Goal: Transaction & Acquisition: Purchase product/service

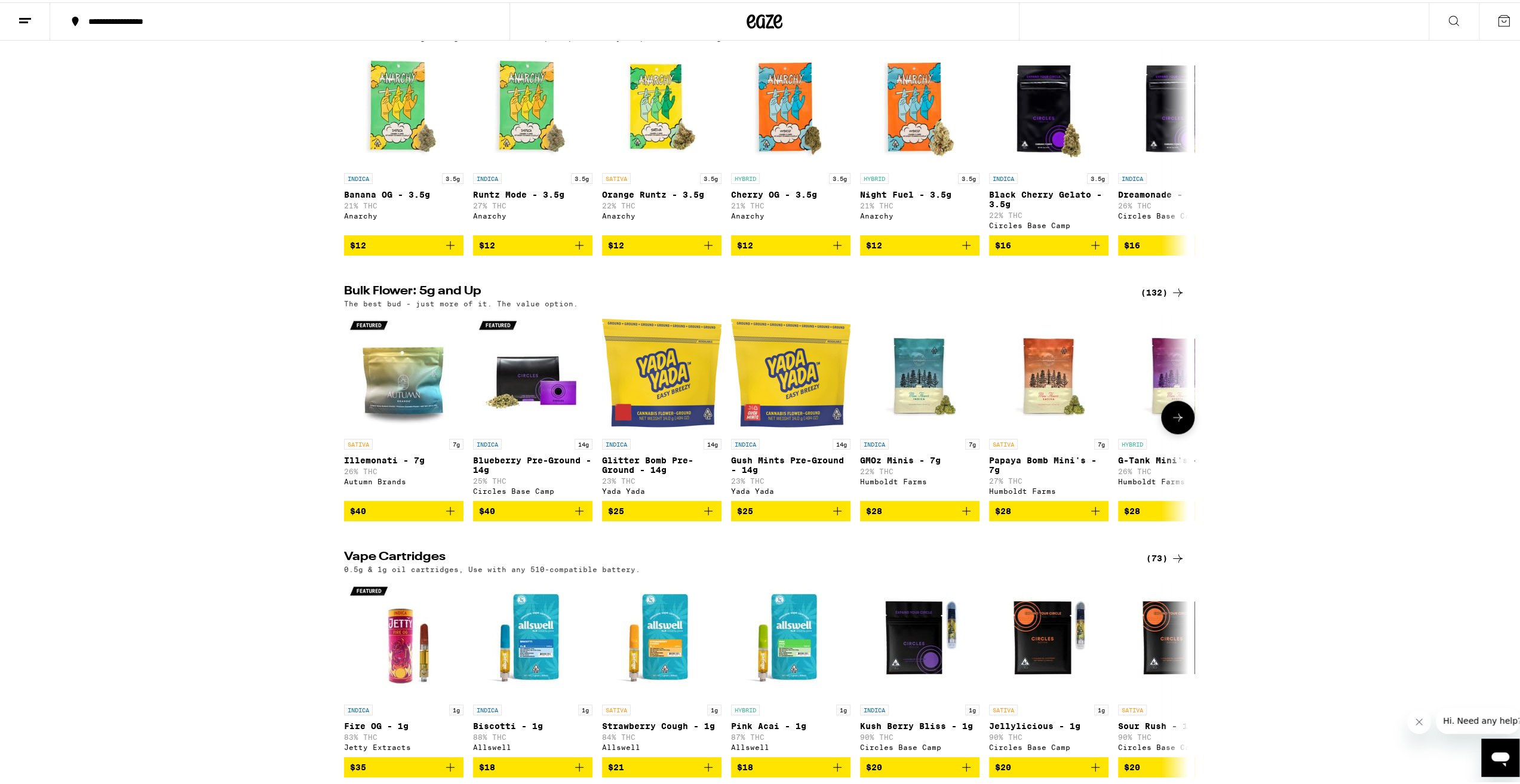
scroll to position [836, 0]
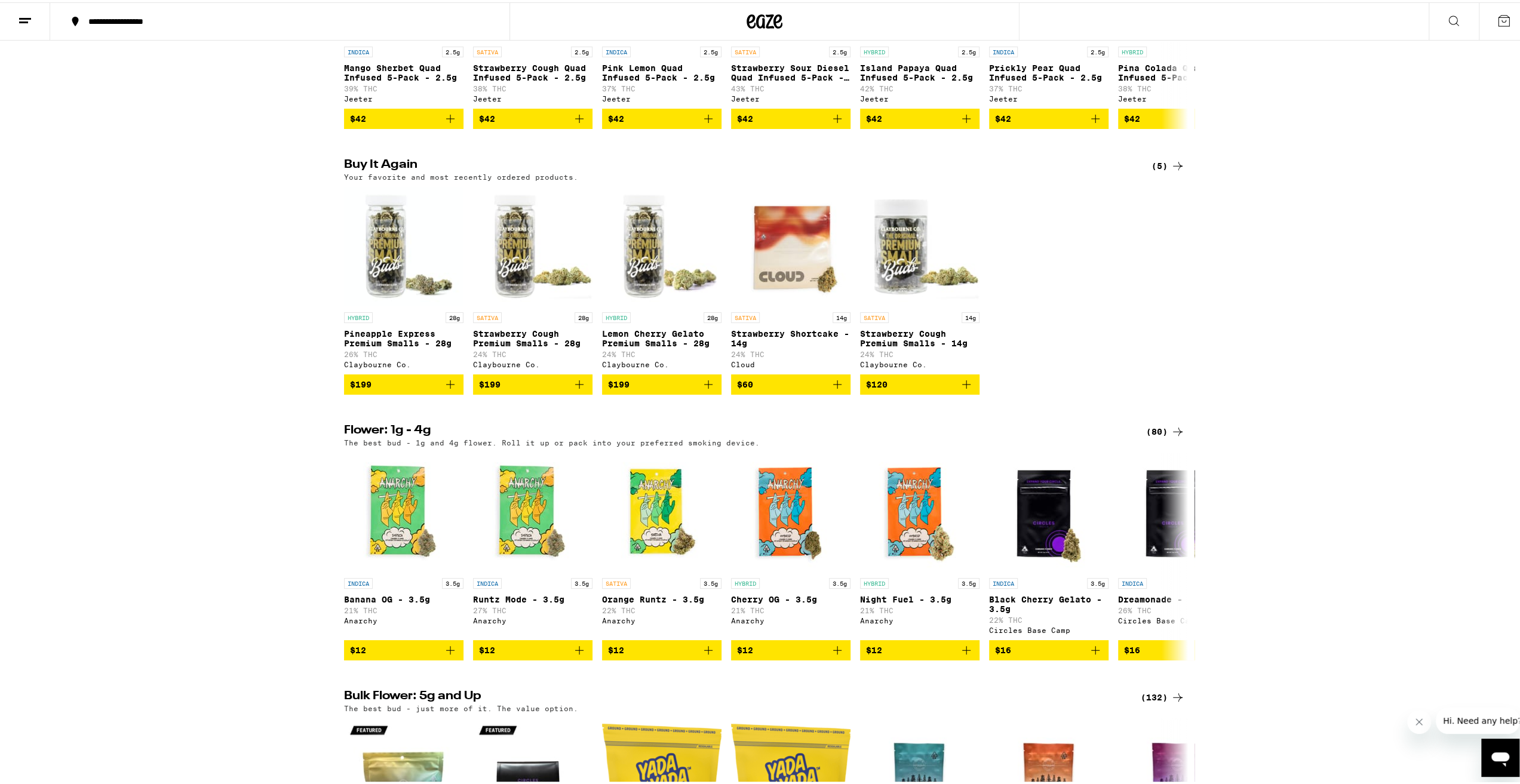
click at [522, 389] on span "$199" at bounding box center [532, 382] width 108 height 14
click at [1483, 25] on button "1" at bounding box center [1504, 19] width 50 height 37
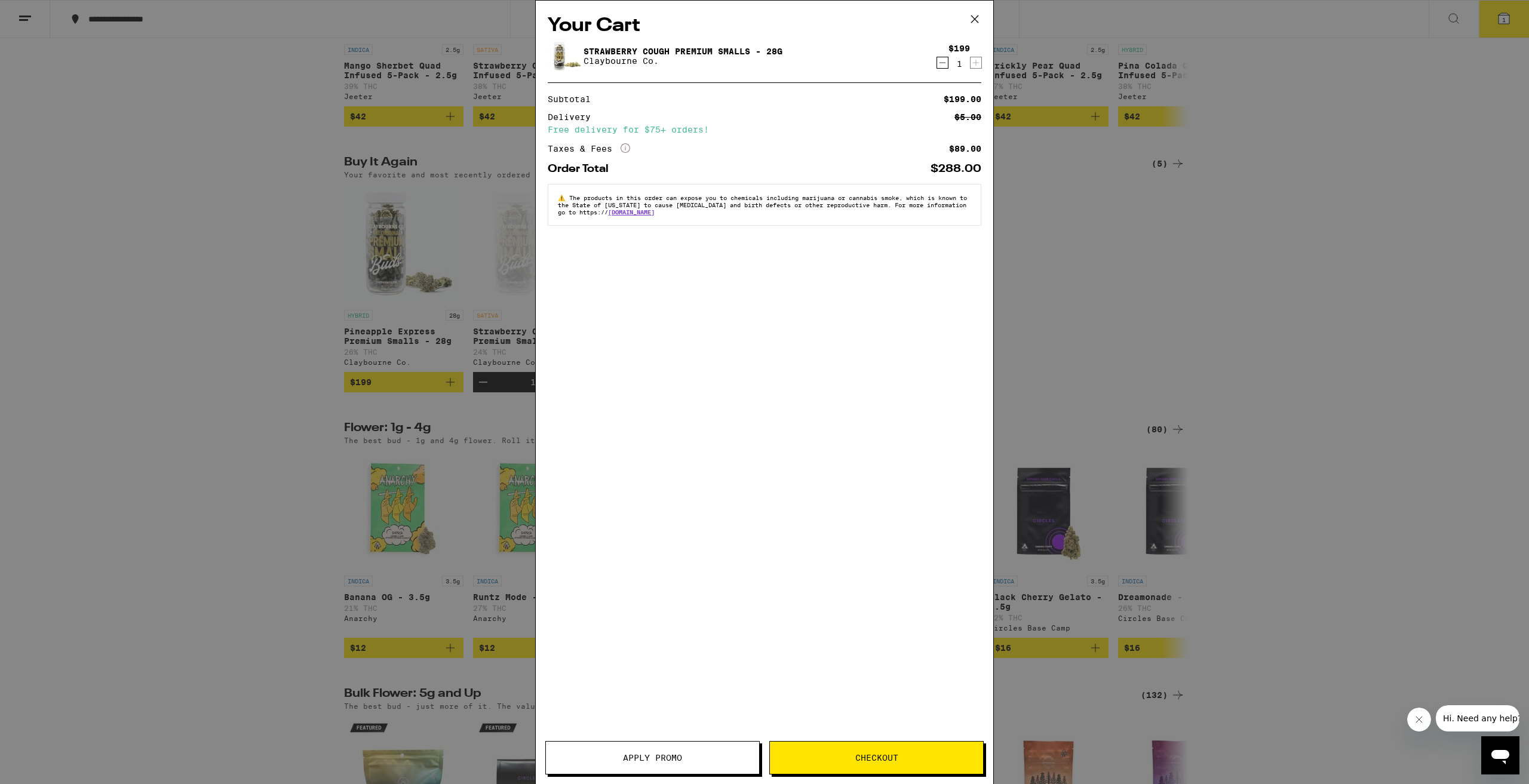
click at [653, 754] on span "Apply Promo" at bounding box center [652, 758] width 59 height 8
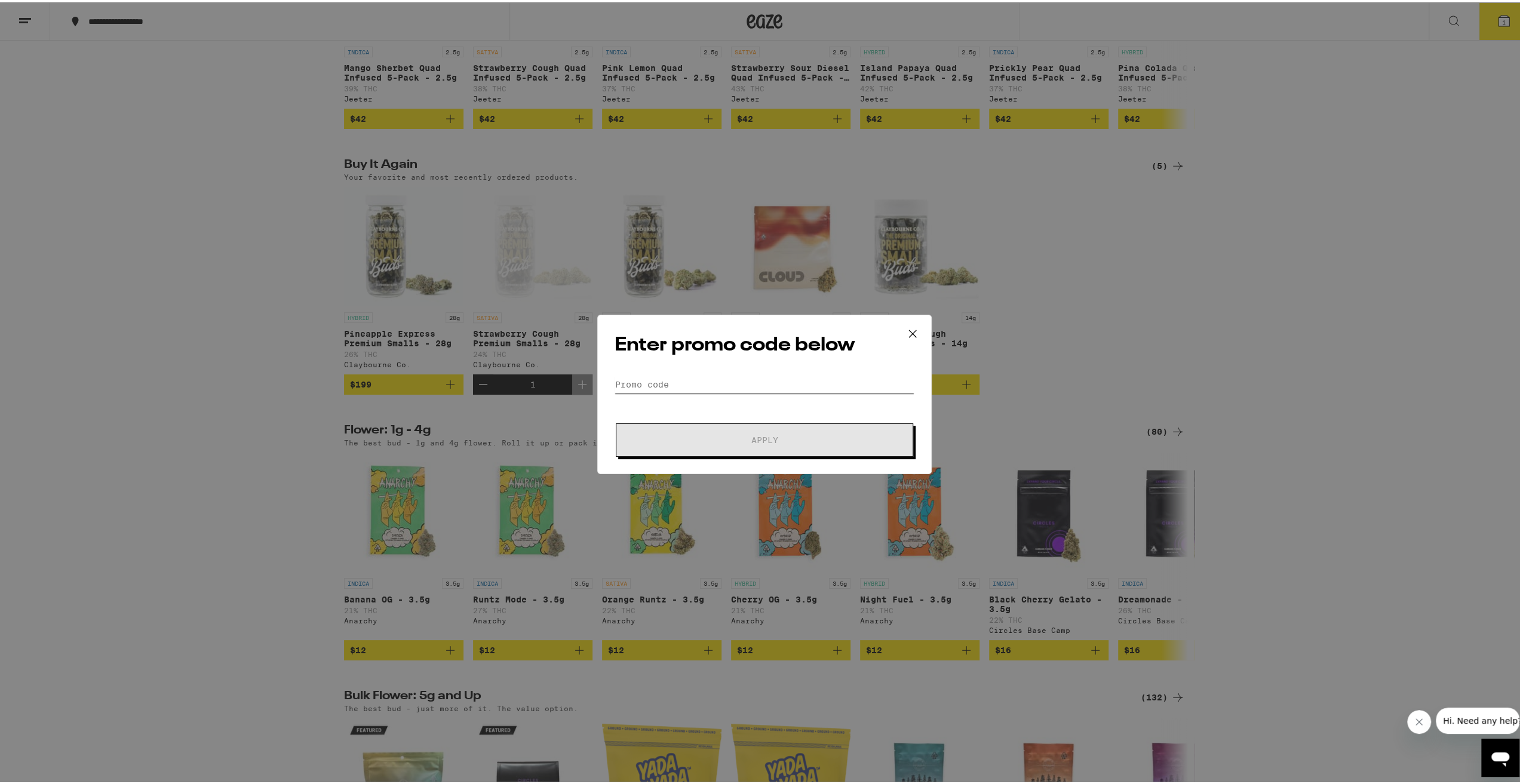
click at [644, 373] on input "Promo Code" at bounding box center [765, 382] width 300 height 18
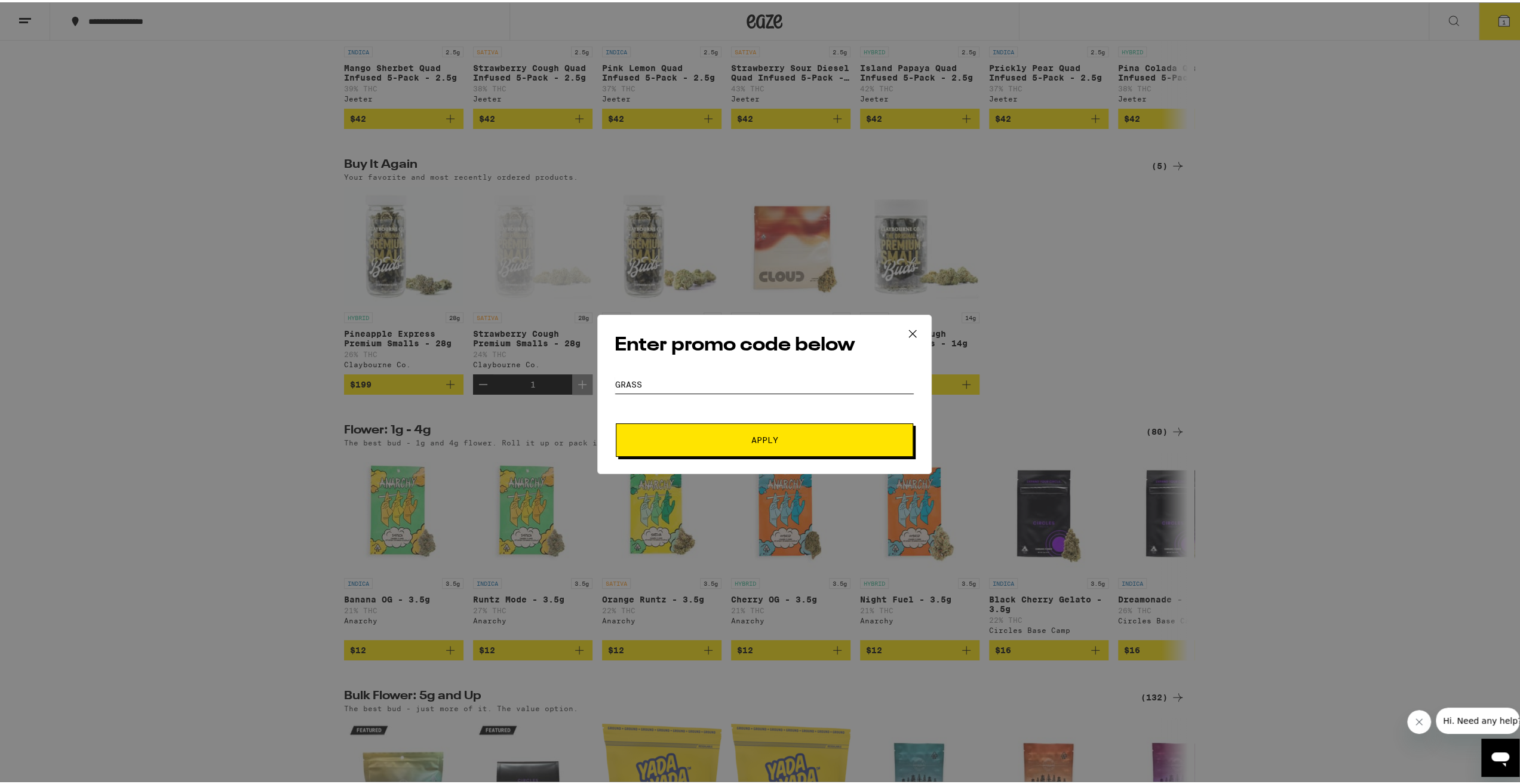
type input "GRASS"
click at [731, 438] on span "Apply" at bounding box center [765, 438] width 215 height 8
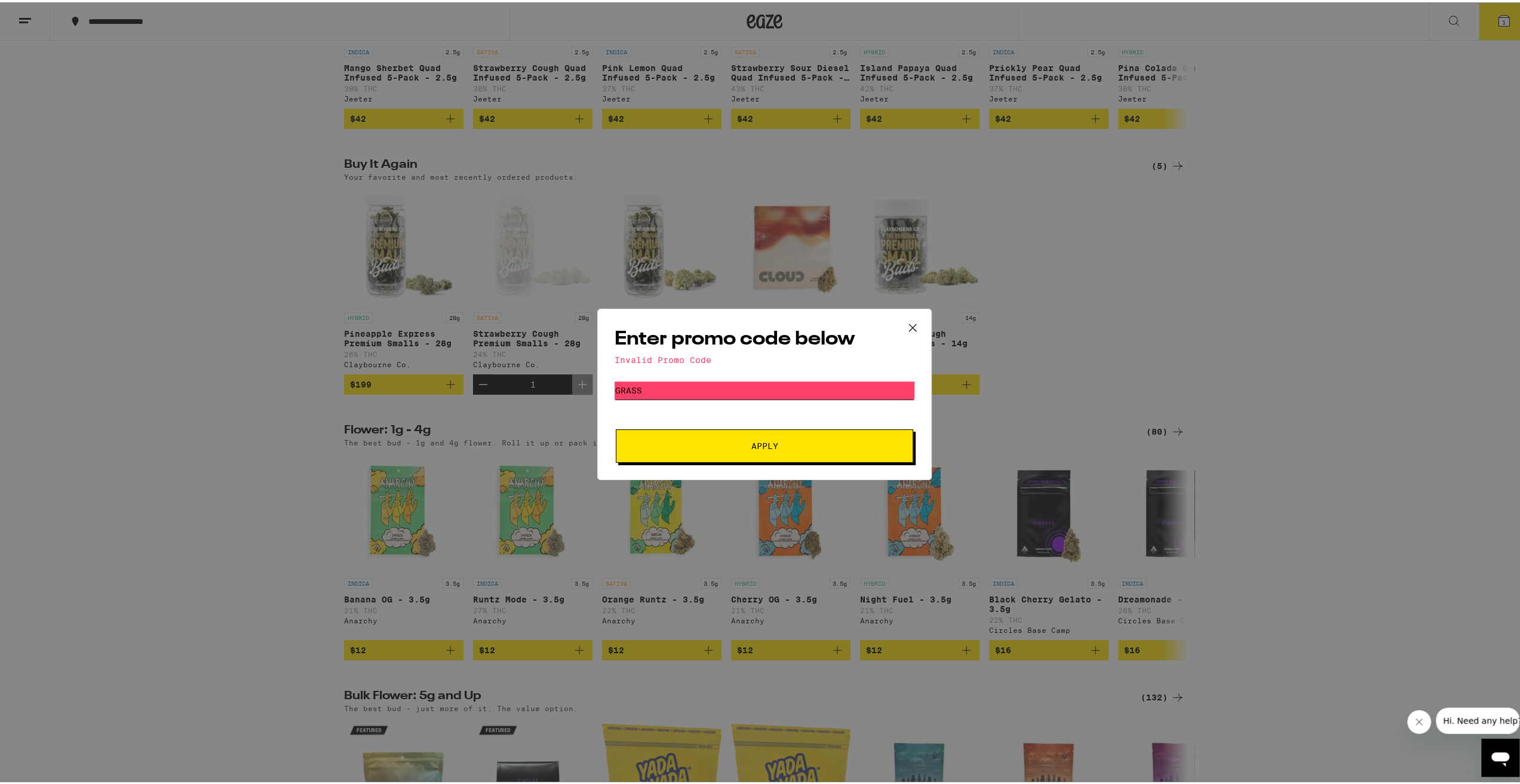
drag, startPoint x: 648, startPoint y: 389, endPoint x: 566, endPoint y: 376, distance: 83.0
click at [554, 389] on div "Enter promo code below Invalid Promo Code Promo Code GRASS Apply" at bounding box center [764, 392] width 1529 height 784
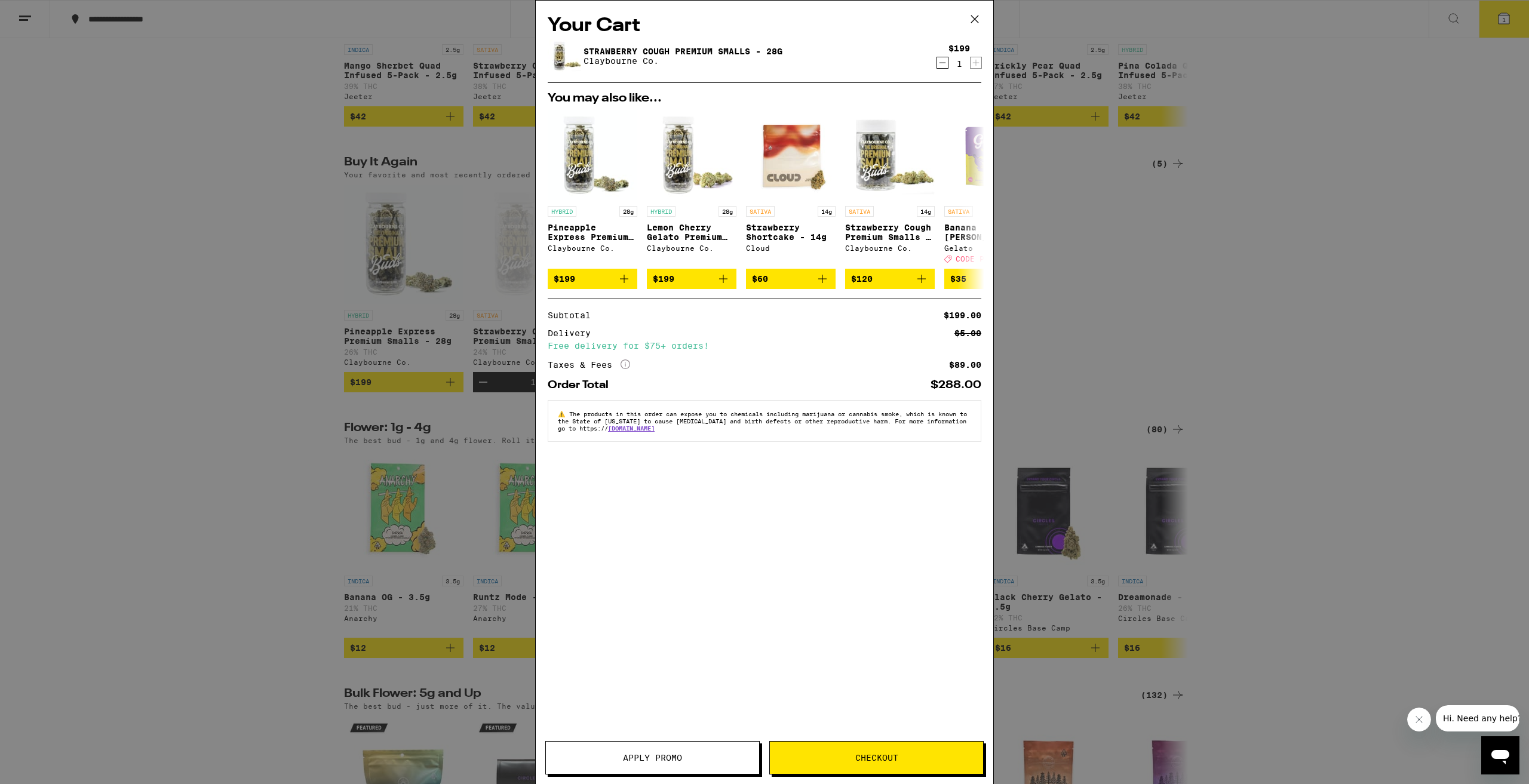
click at [644, 772] on button "Apply Promo" at bounding box center [652, 758] width 215 height 34
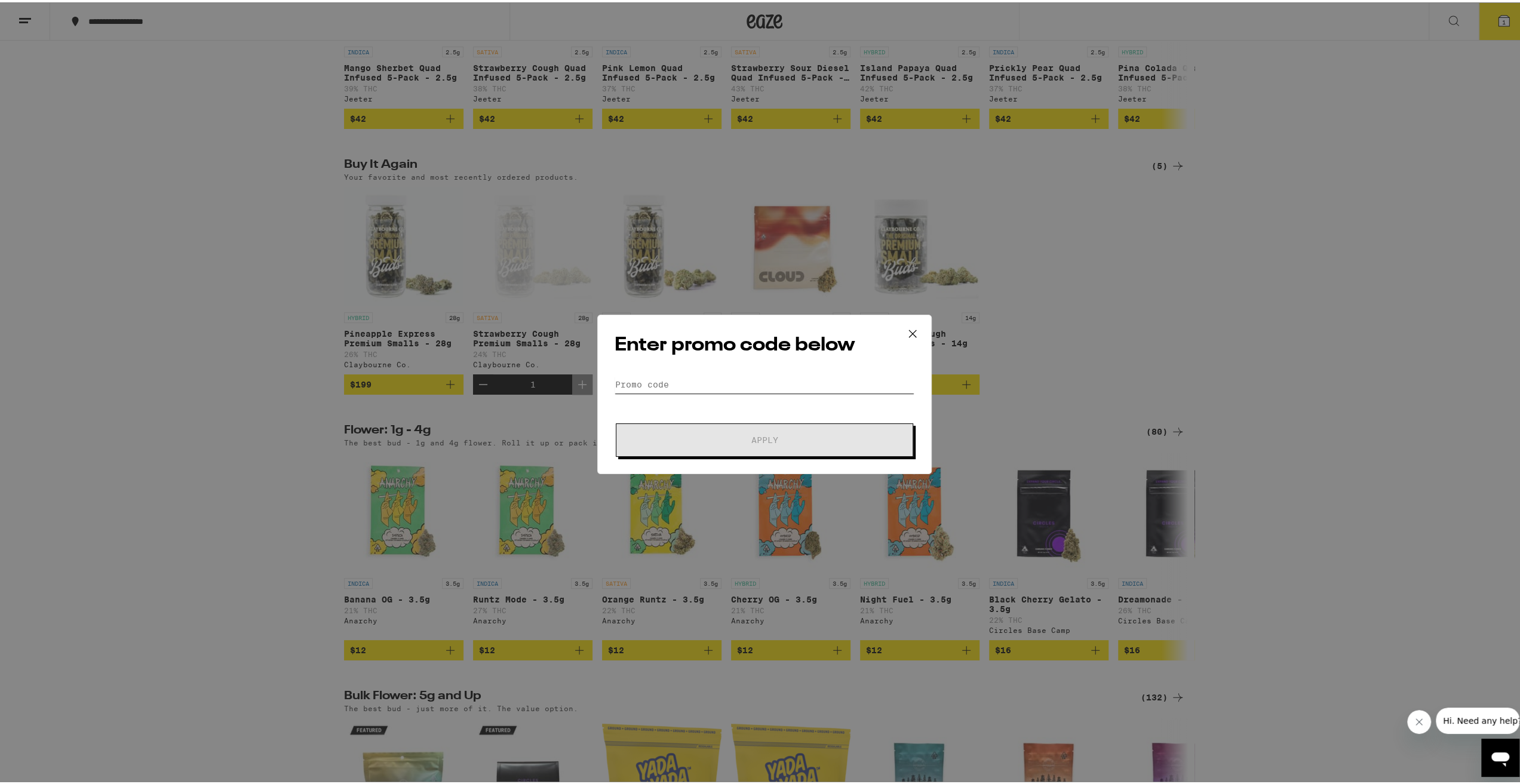
click at [663, 389] on input "Promo Code" at bounding box center [765, 382] width 300 height 18
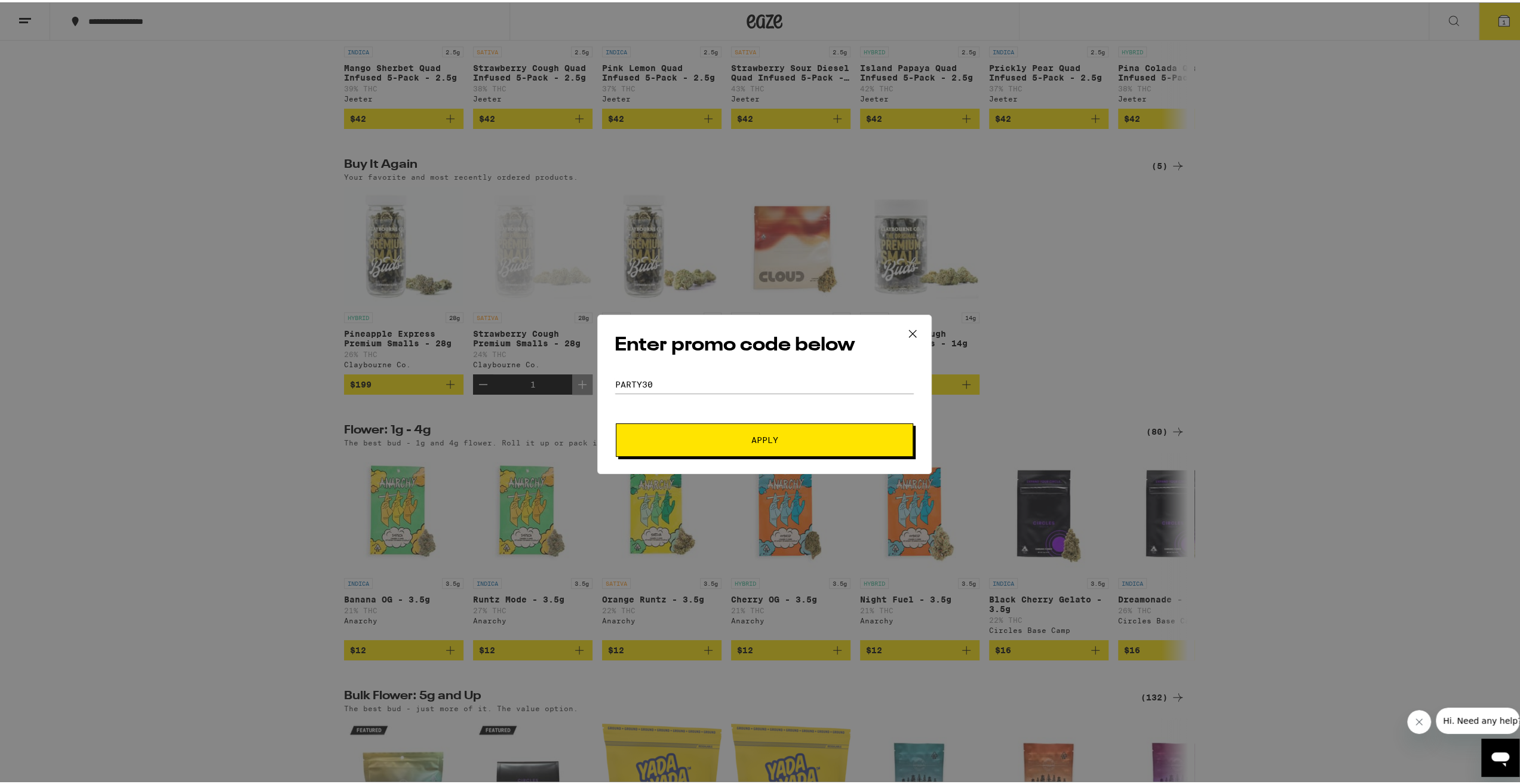
click at [765, 437] on span "Apply" at bounding box center [764, 438] width 27 height 8
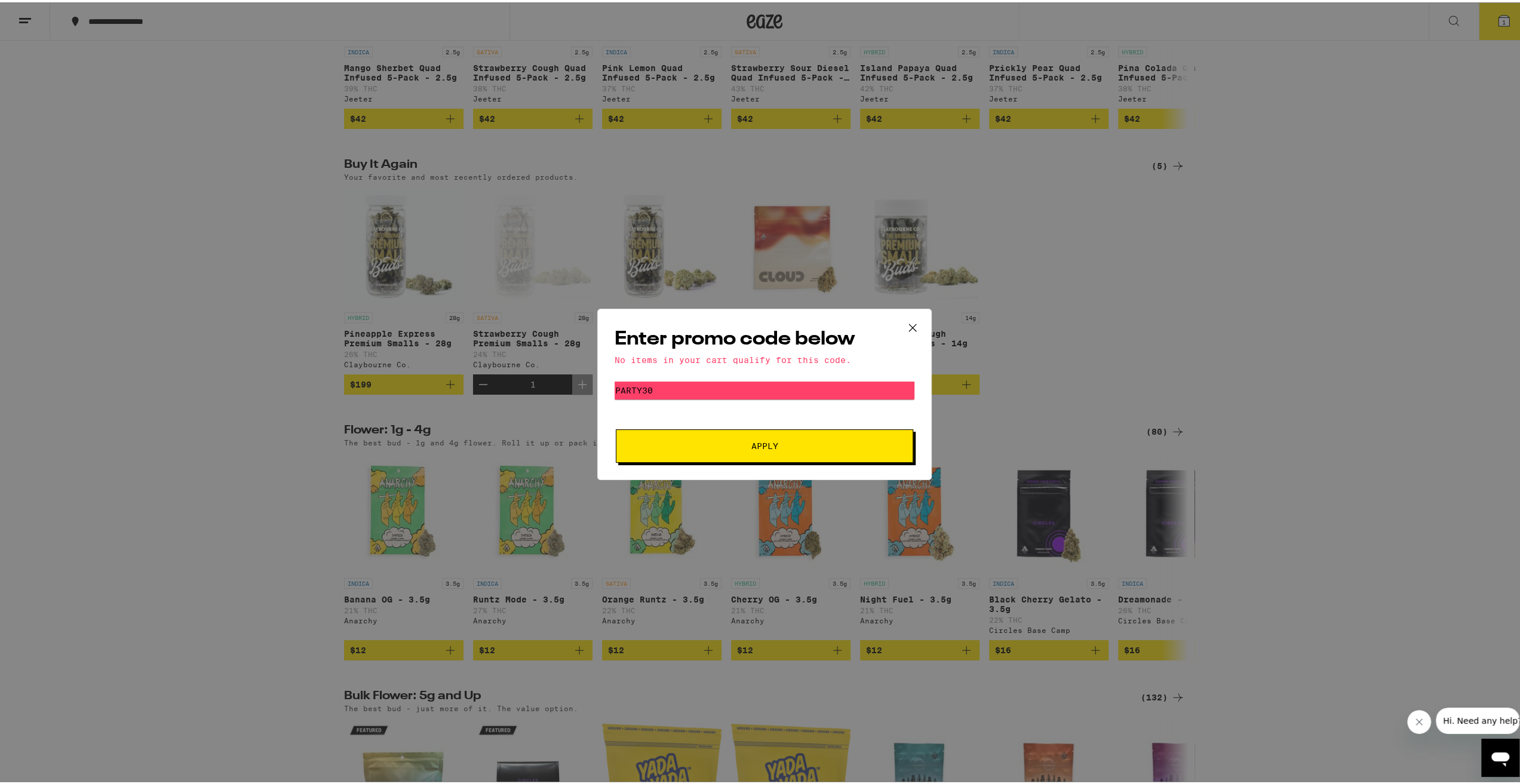
click at [711, 445] on span "Apply" at bounding box center [765, 443] width 215 height 8
drag, startPoint x: 665, startPoint y: 382, endPoint x: 593, endPoint y: 383, distance: 72.0
click at [598, 383] on div "Enter promo code below No items in your cart qualify for this code. Promo Code …" at bounding box center [765, 392] width 334 height 171
type input "HIGHFRI"
click at [751, 445] on span "Apply" at bounding box center [764, 443] width 27 height 8
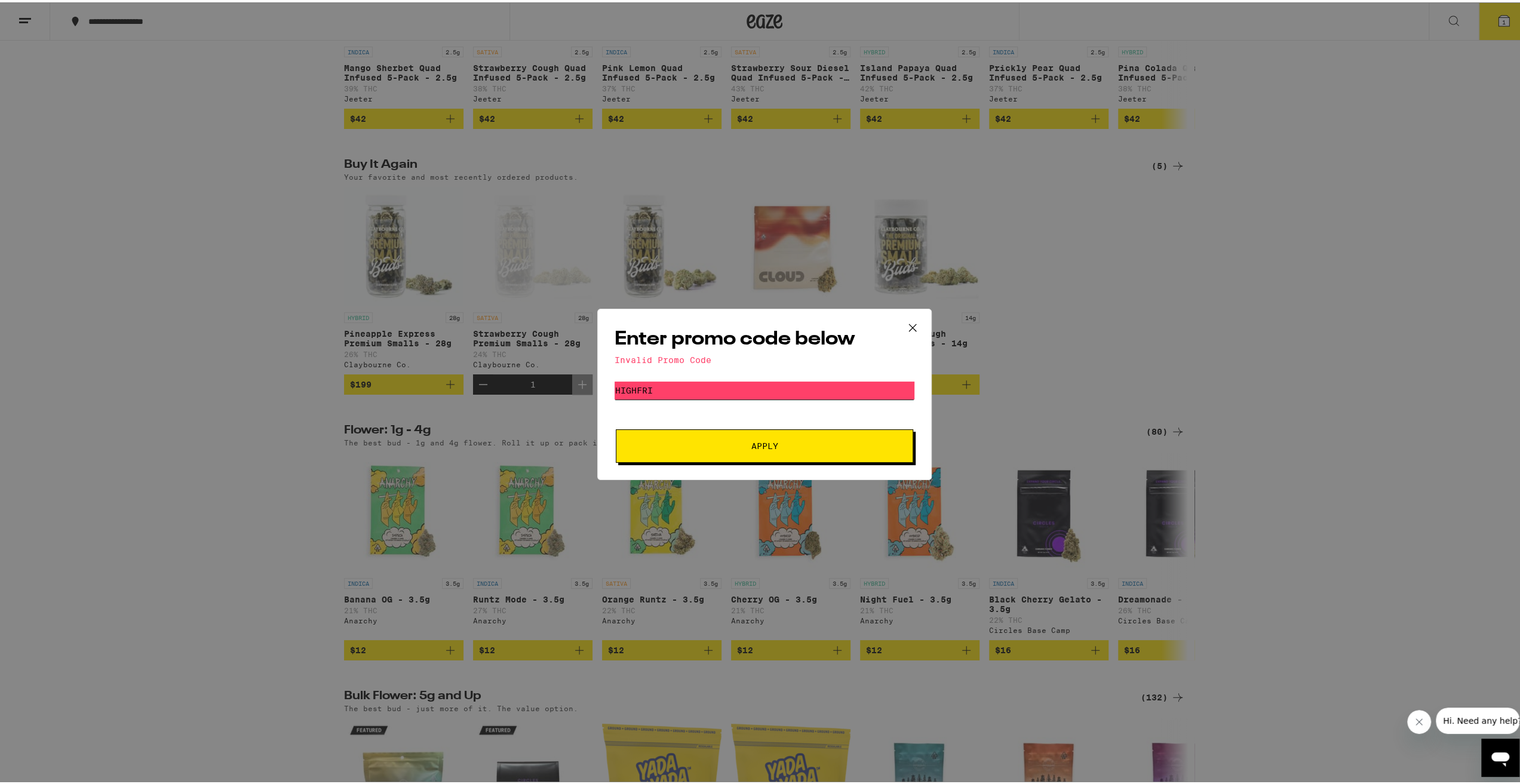
click at [833, 391] on input "HIGHFRI" at bounding box center [765, 388] width 300 height 18
click at [904, 330] on icon at bounding box center [913, 326] width 18 height 18
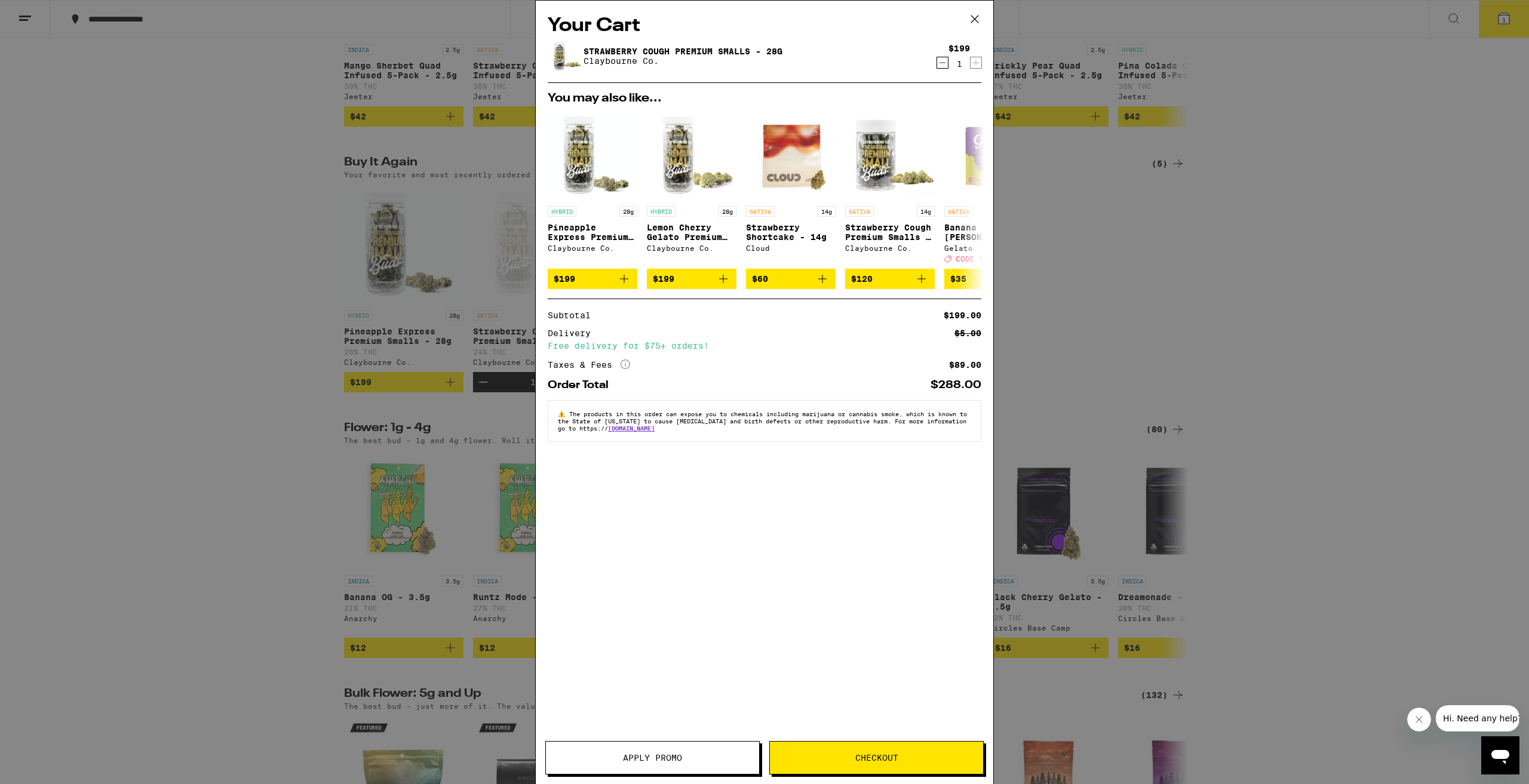
click at [864, 761] on span "Checkout" at bounding box center [877, 758] width 43 height 8
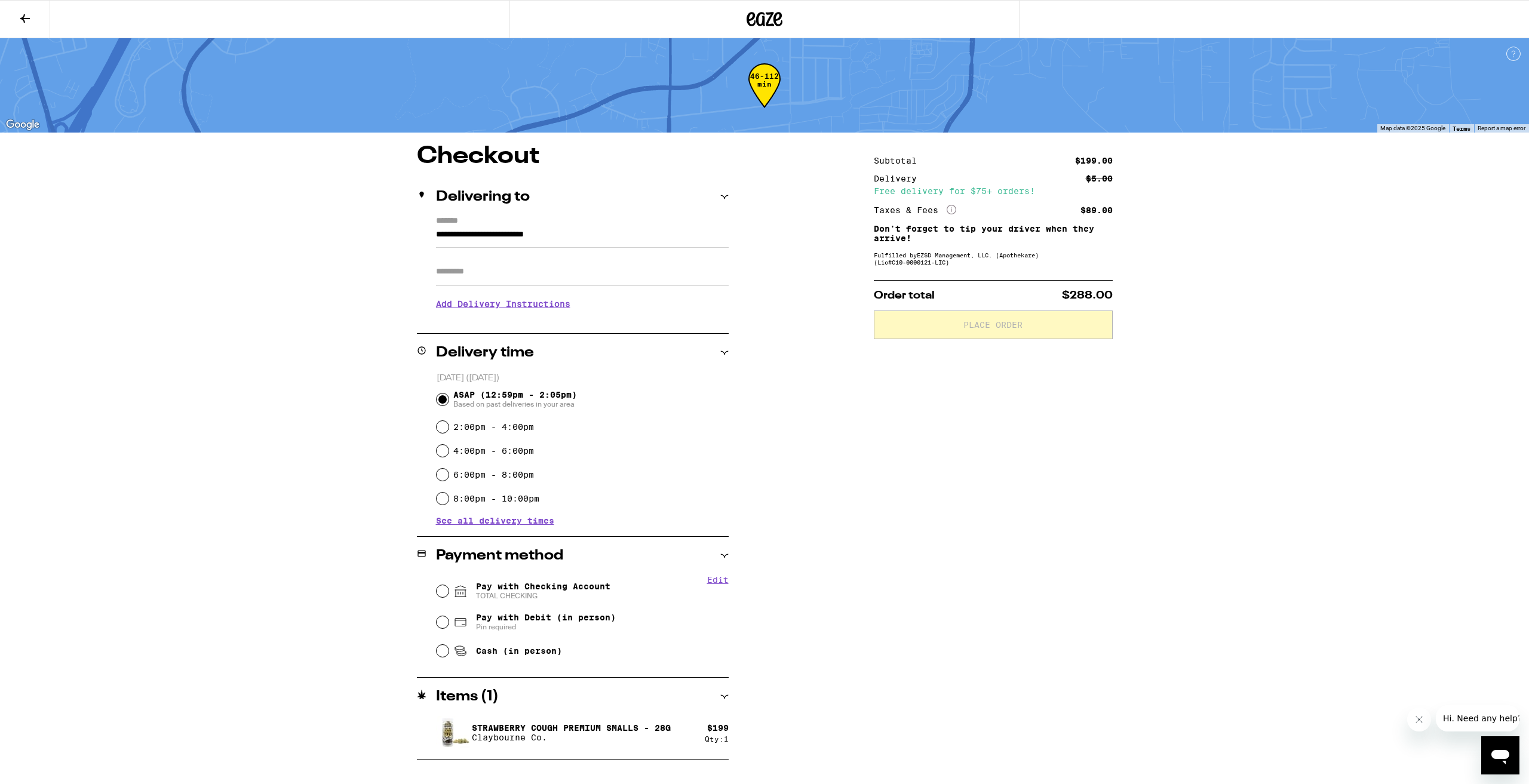
click at [910, 265] on div "Fulfilled by EZSD Management, LLC. (Apothekare) (Lic# C10-0000121-LIC )" at bounding box center [993, 258] width 239 height 14
click at [438, 595] on input "Pay with Checking Account TOTAL CHECKING" at bounding box center [442, 591] width 12 height 12
radio input "true"
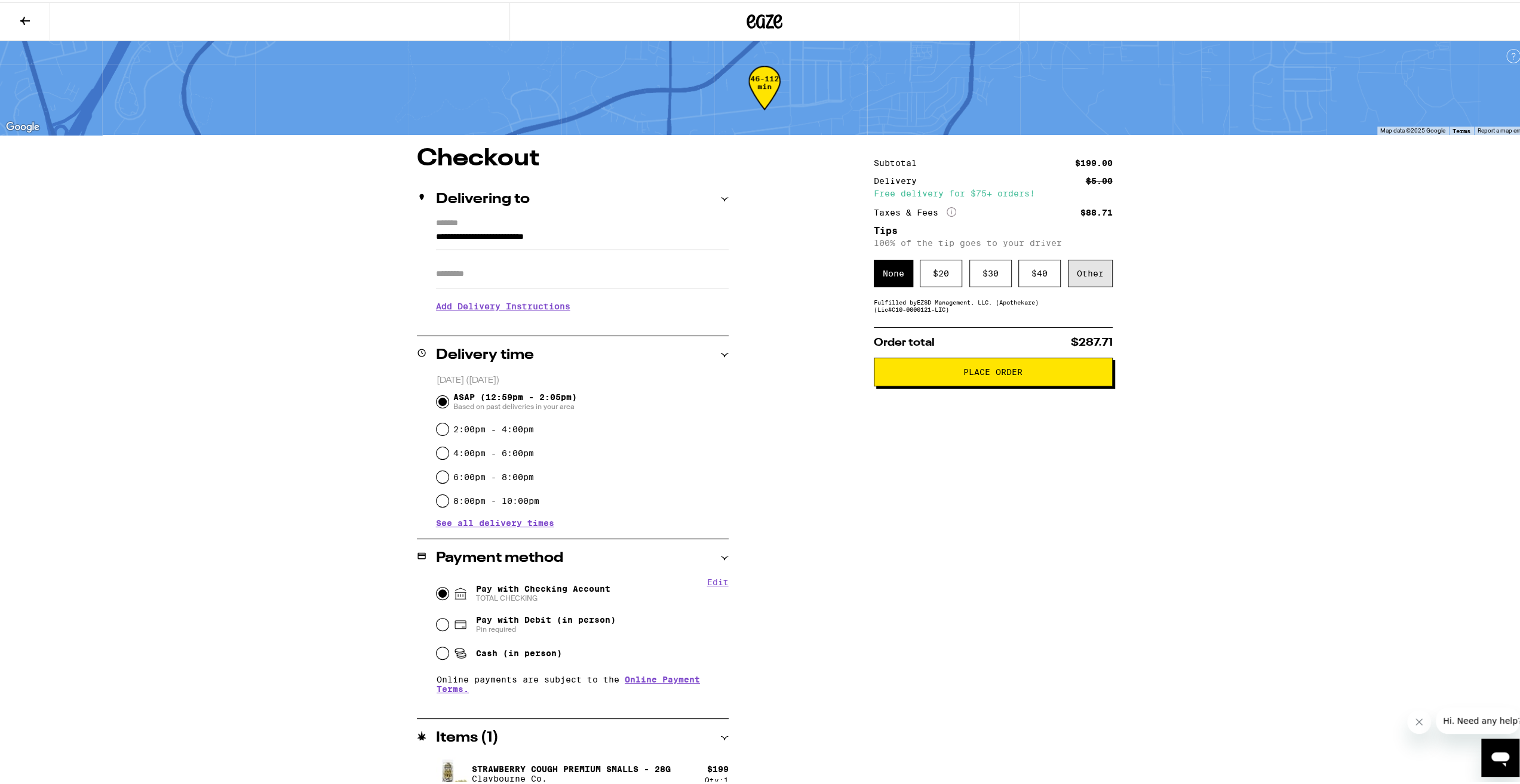
click at [1089, 269] on div "Other" at bounding box center [1090, 271] width 45 height 27
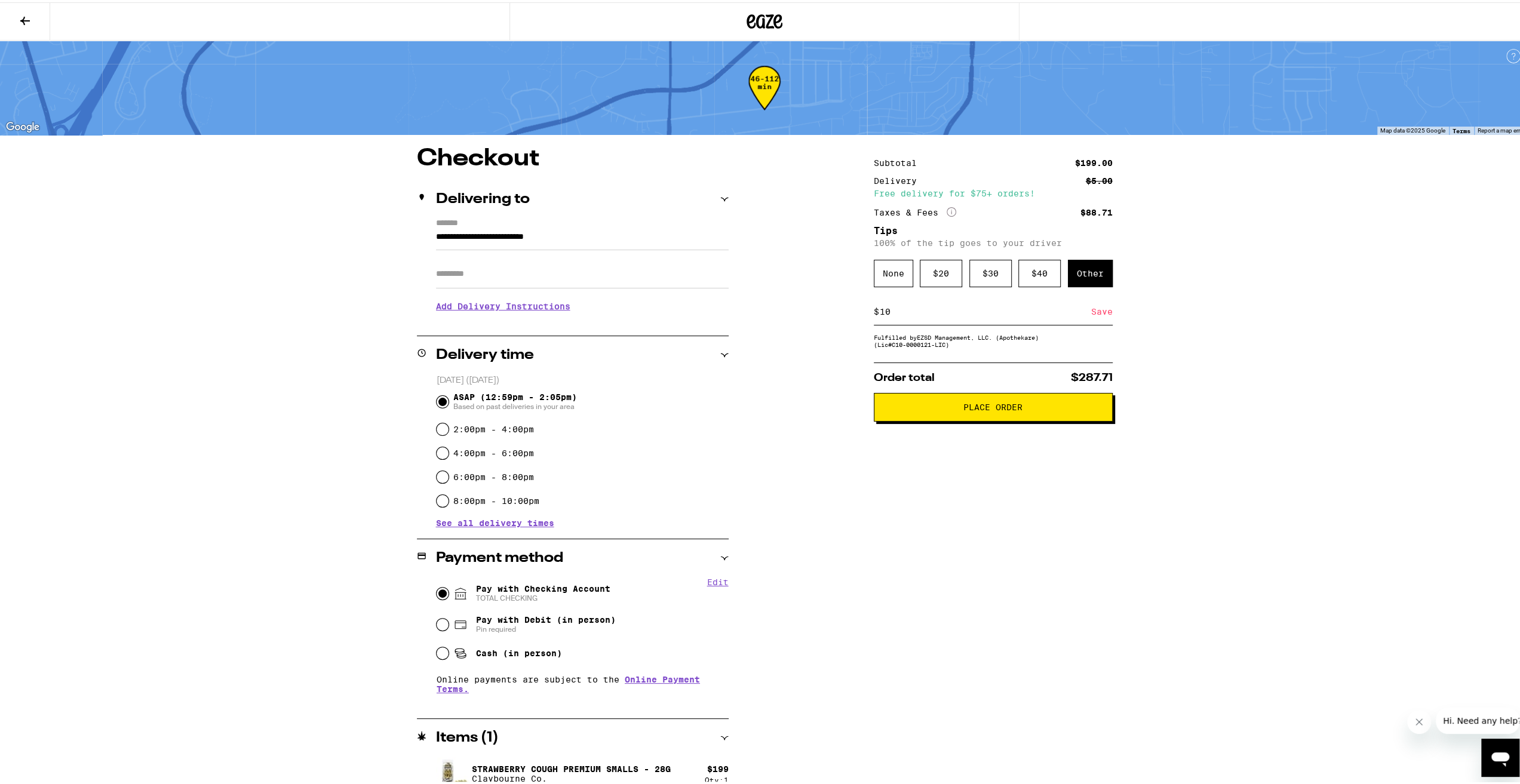
type input "10"
click at [967, 541] on div "Subtotal $199.00 Delivery $5.00 Free delivery for $75+ orders! Taxes & Fees Mor…" at bounding box center [993, 471] width 239 height 654
click at [886, 309] on input "10" at bounding box center [985, 310] width 212 height 11
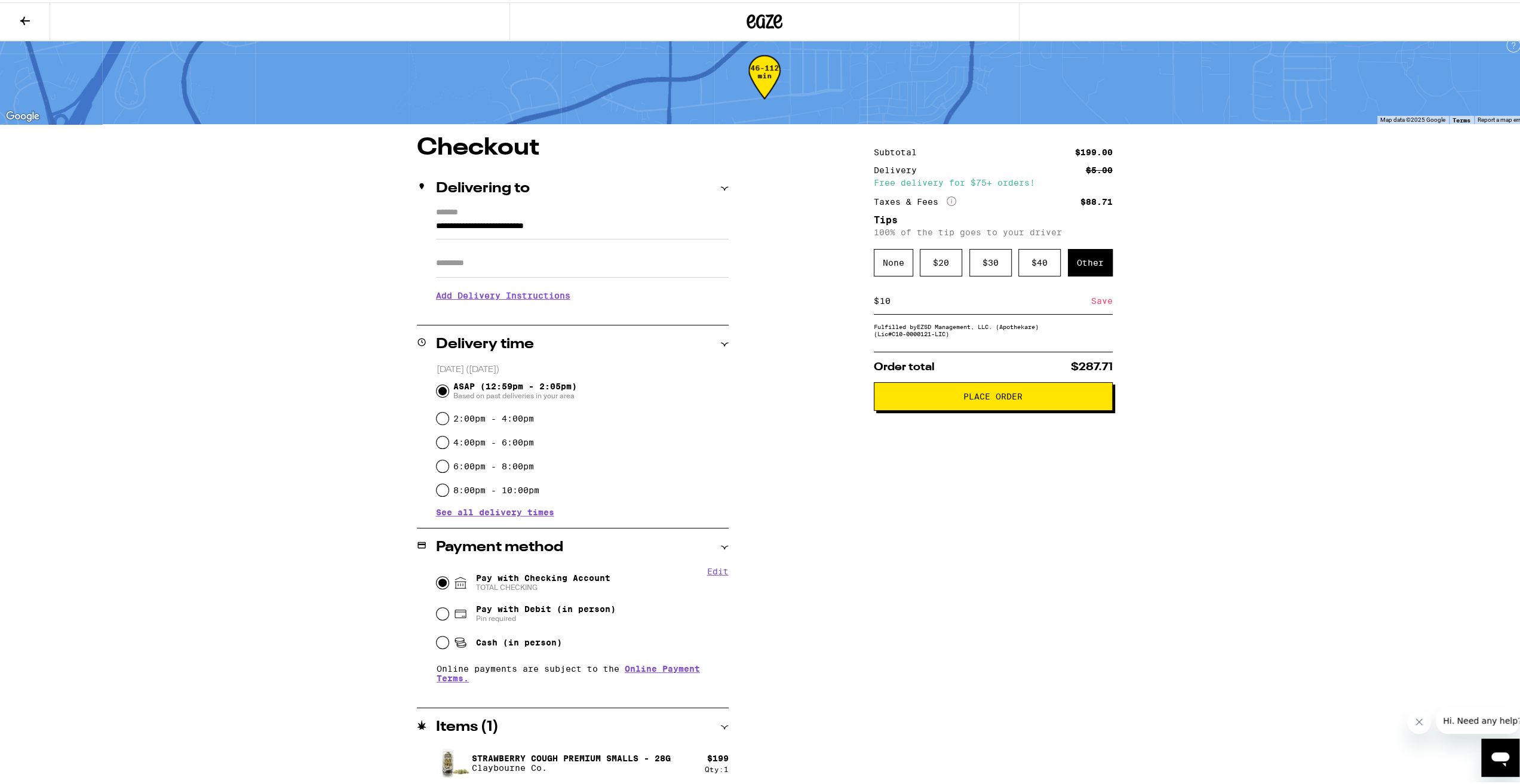
scroll to position [13, 0]
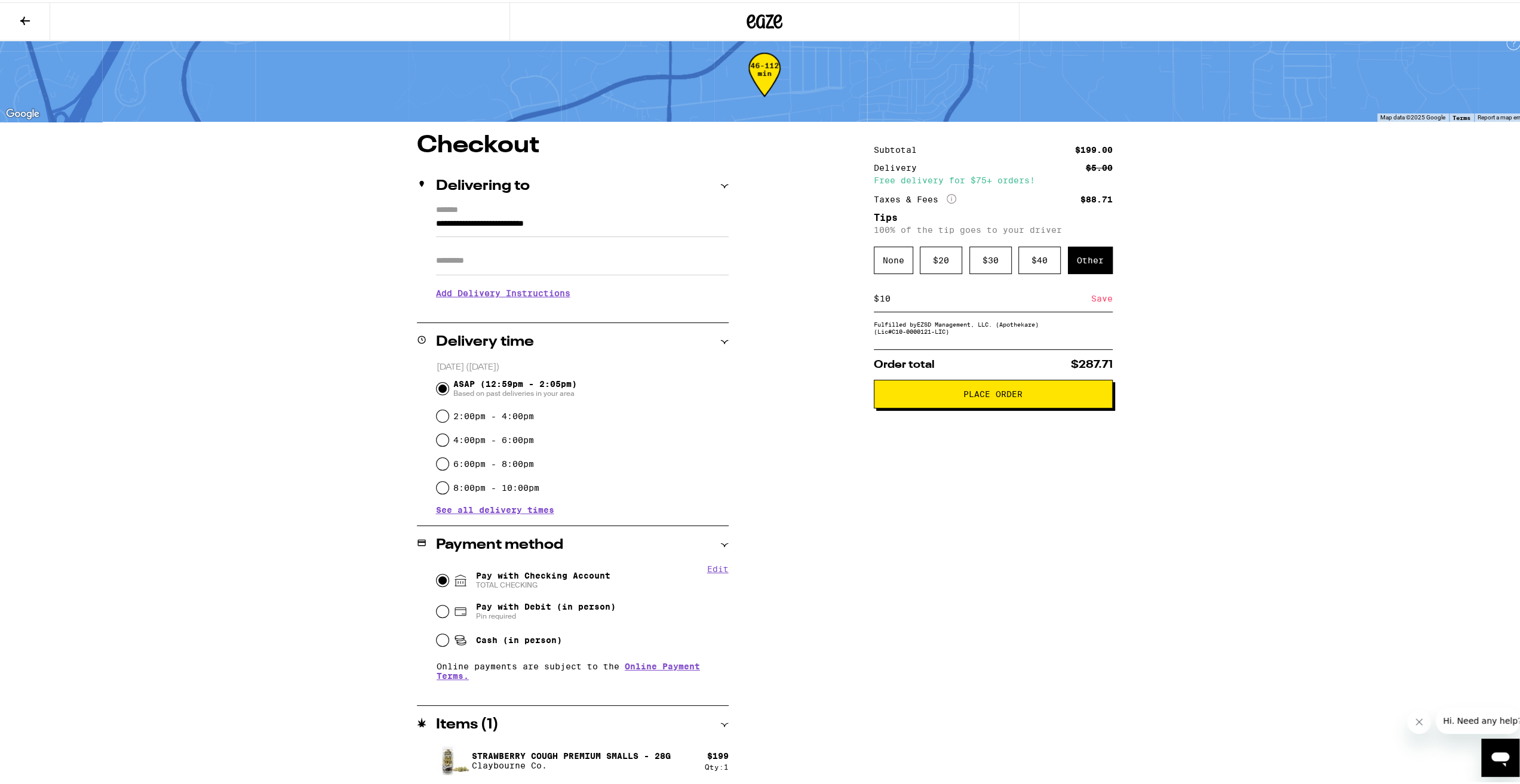
click at [987, 395] on span "Place Order" at bounding box center [993, 392] width 59 height 8
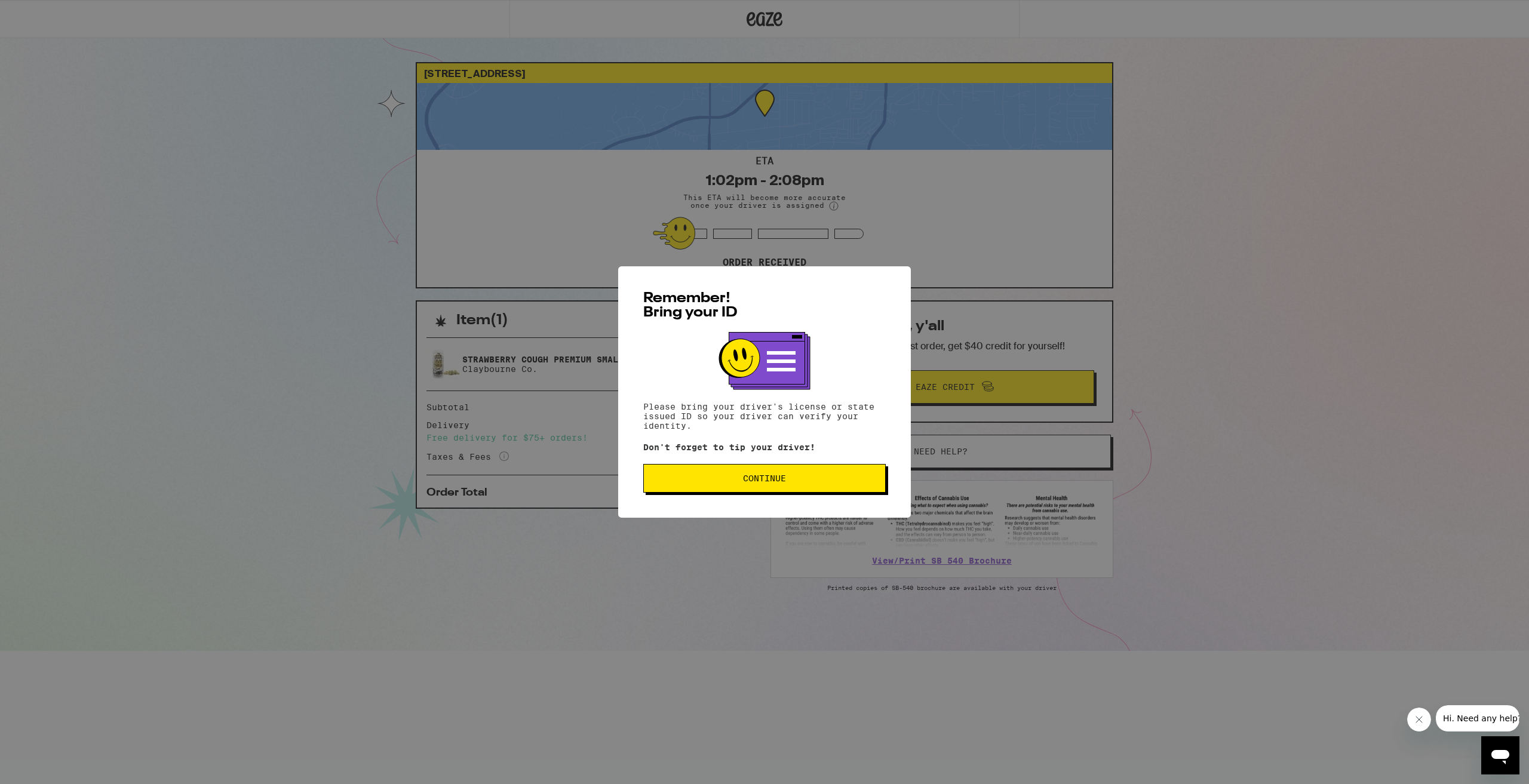
click at [731, 489] on button "Continue" at bounding box center [765, 478] width 243 height 29
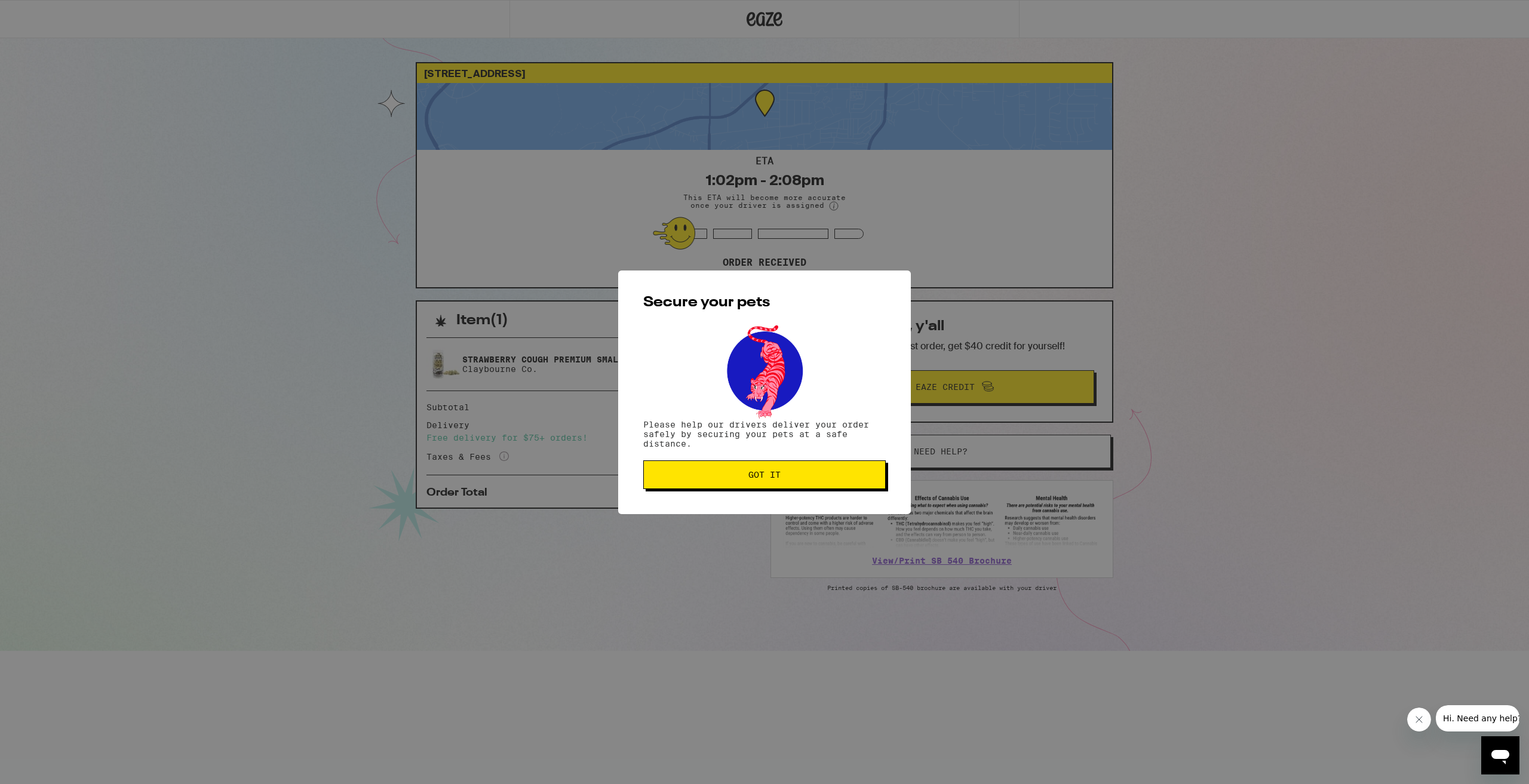
click at [710, 479] on span "Got it" at bounding box center [764, 475] width 222 height 8
